Goal: Task Accomplishment & Management: Manage account settings

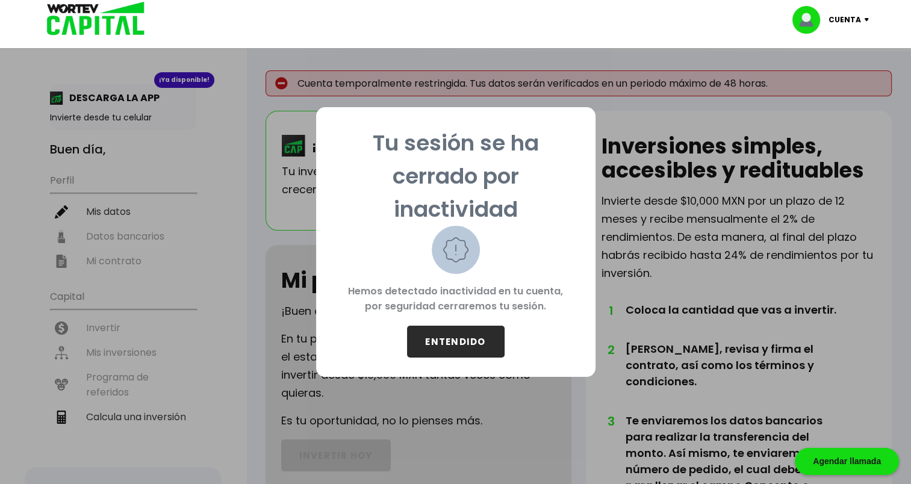
click at [460, 340] on button "ENTENDIDO" at bounding box center [456, 342] width 98 height 32
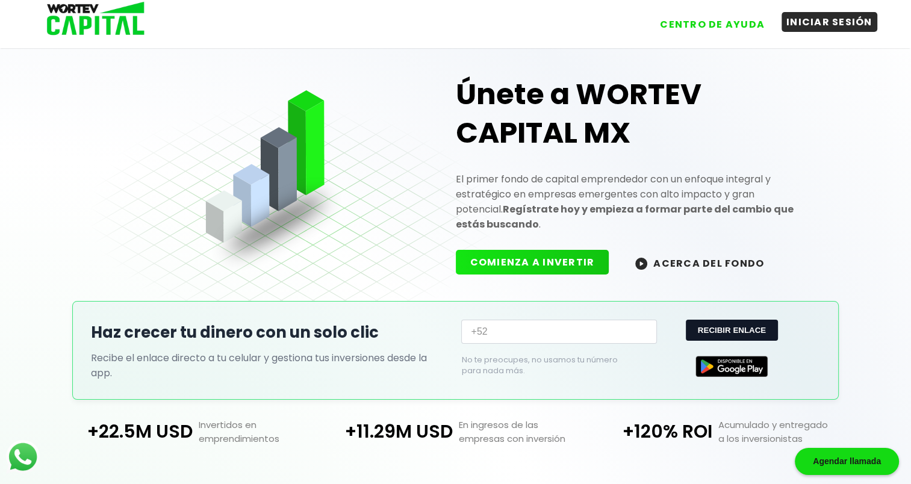
click at [837, 20] on button "INICIAR SESIÓN" at bounding box center [830, 22] width 96 height 20
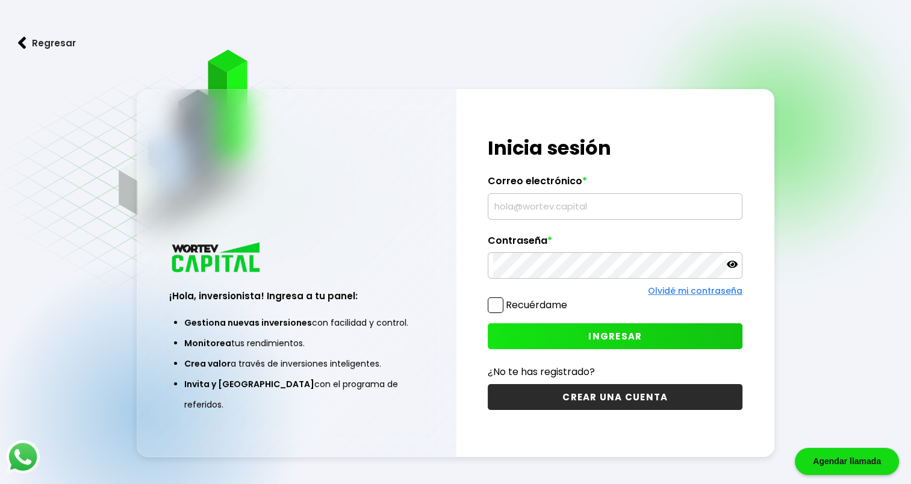
type input "[EMAIL_ADDRESS][DOMAIN_NAME]"
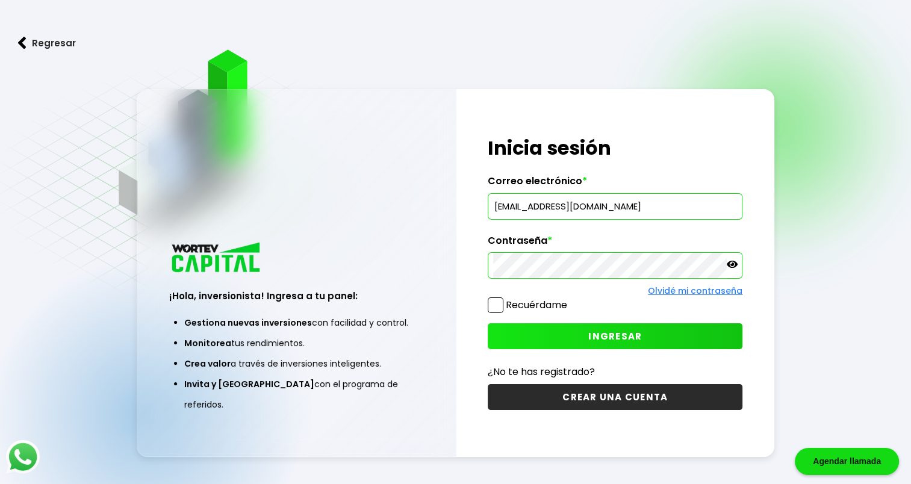
click at [493, 304] on span at bounding box center [496, 306] width 16 height 16
click at [570, 299] on input "Recuérdame" at bounding box center [570, 299] width 0 height 0
click at [603, 334] on span "INGRESAR" at bounding box center [615, 336] width 54 height 13
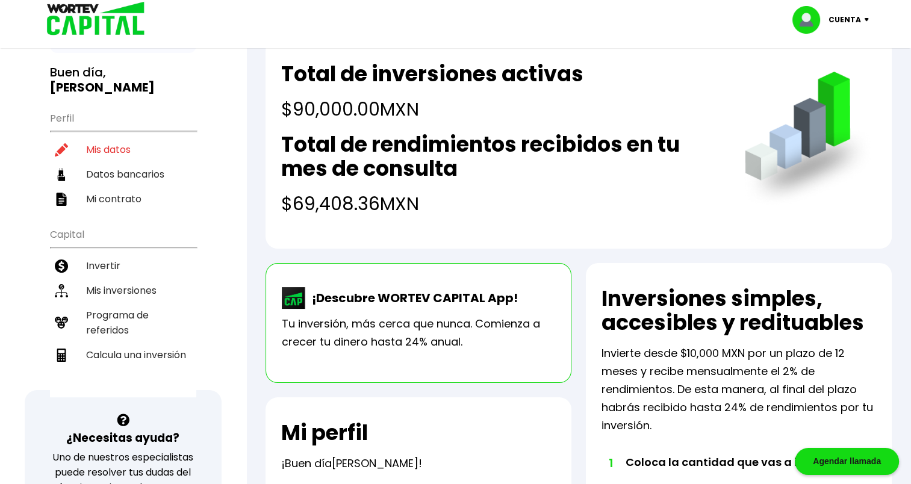
scroll to position [55, 0]
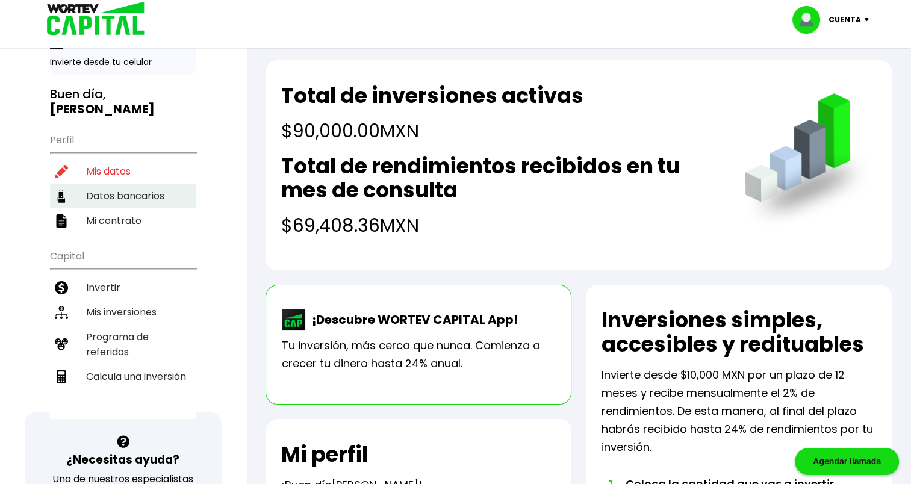
click at [136, 190] on li "Datos bancarios" at bounding box center [123, 196] width 146 height 25
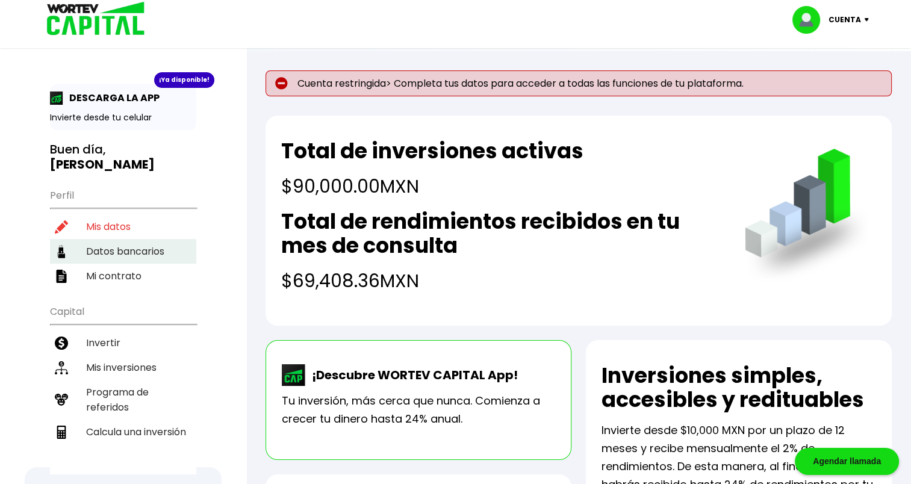
select select "Banamex"
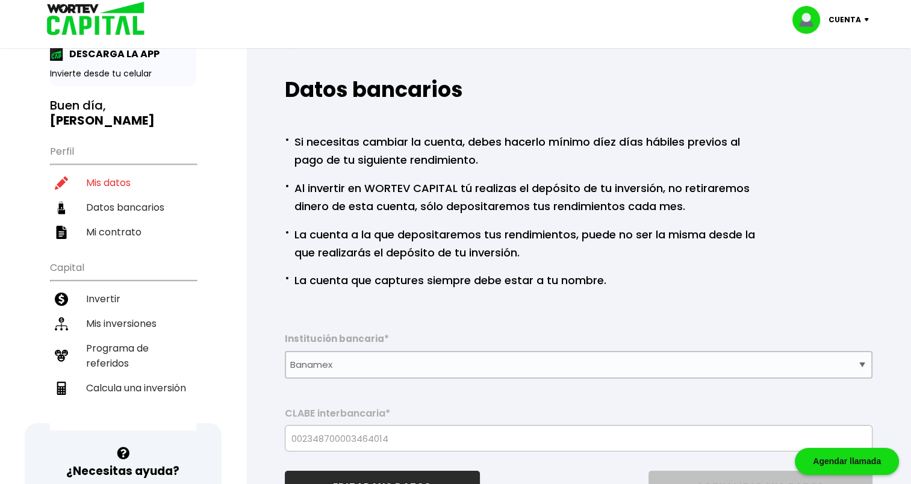
scroll to position [181, 0]
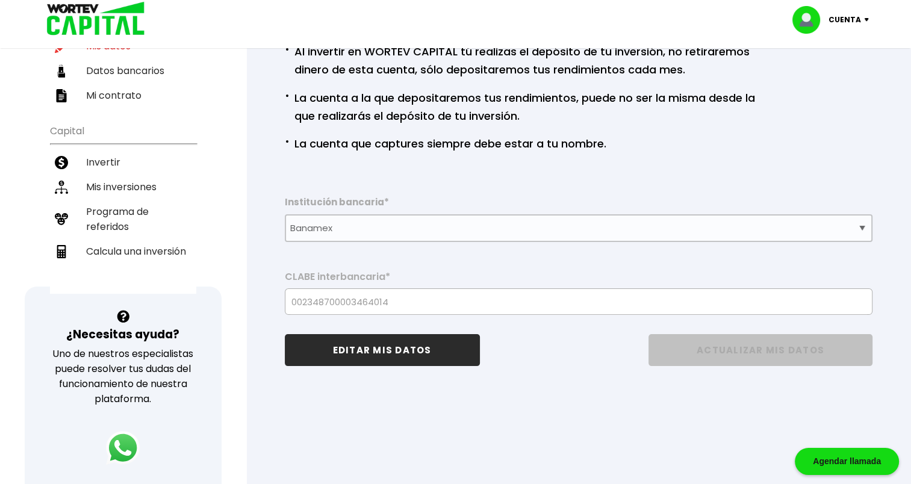
click at [867, 19] on img at bounding box center [869, 20] width 16 height 4
click at [847, 51] on link "Editar perfil" at bounding box center [832, 55] width 47 height 13
select select "Hombre"
select select "Licenciatura"
select select "NA"
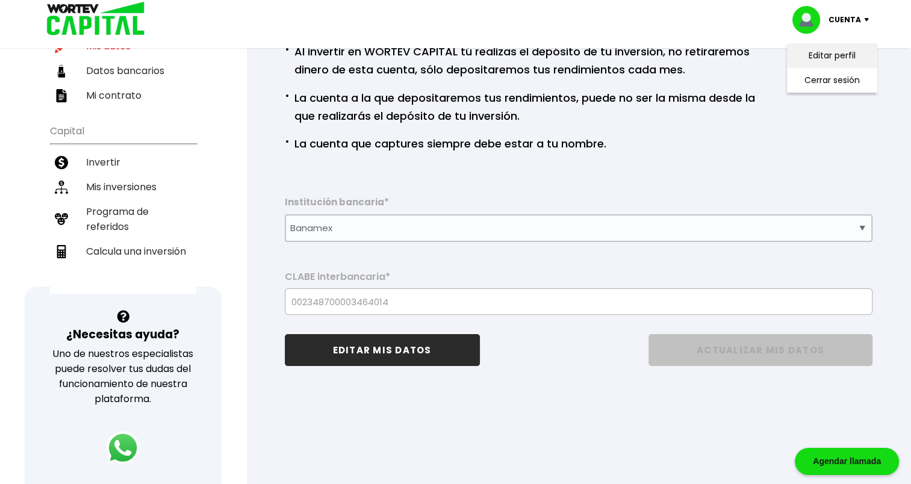
select select "Banamex"
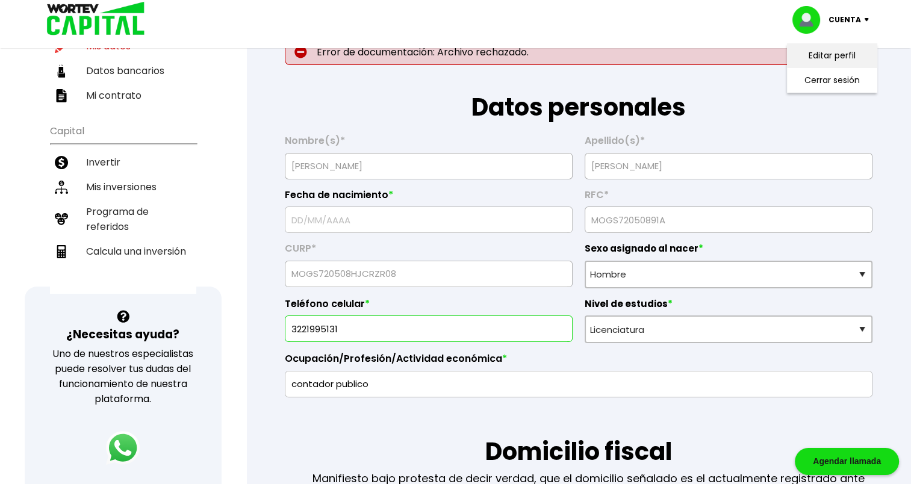
type input "[DATE]"
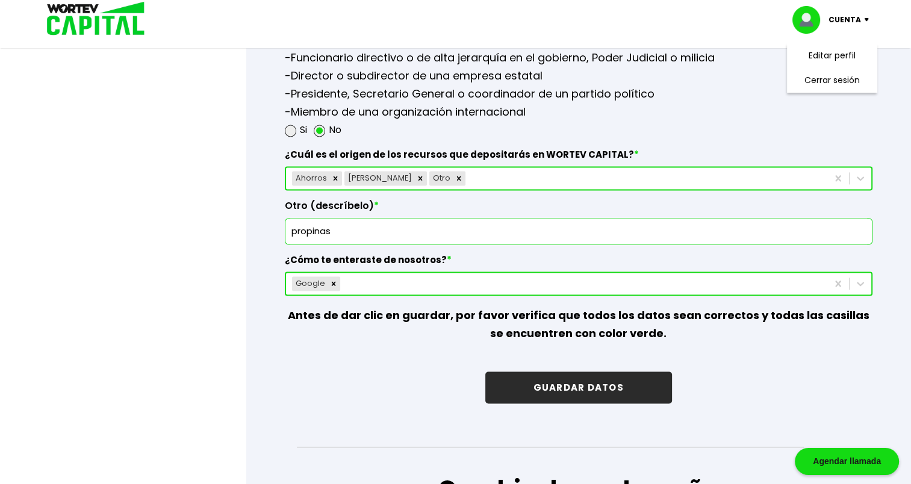
scroll to position [1700, 0]
